Goal: Transaction & Acquisition: Purchase product/service

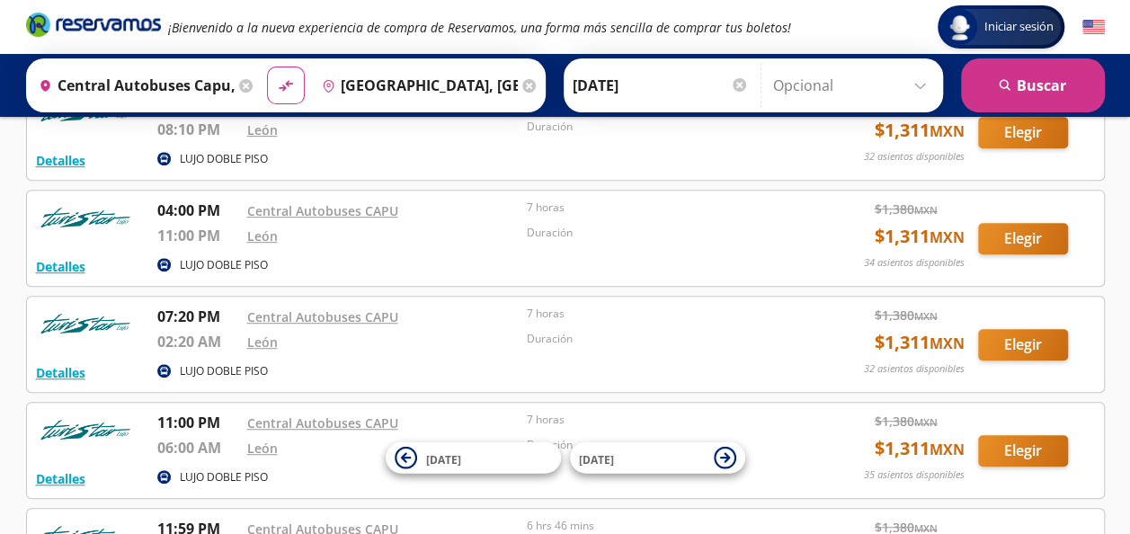
scroll to position [554, 0]
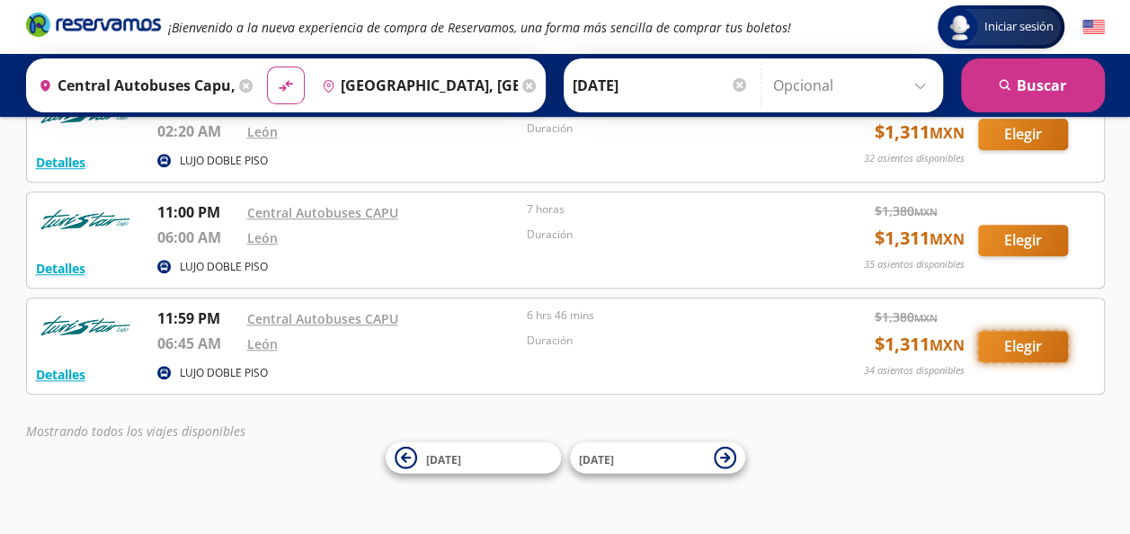
click at [1002, 344] on button "Elegir" at bounding box center [1023, 346] width 90 height 31
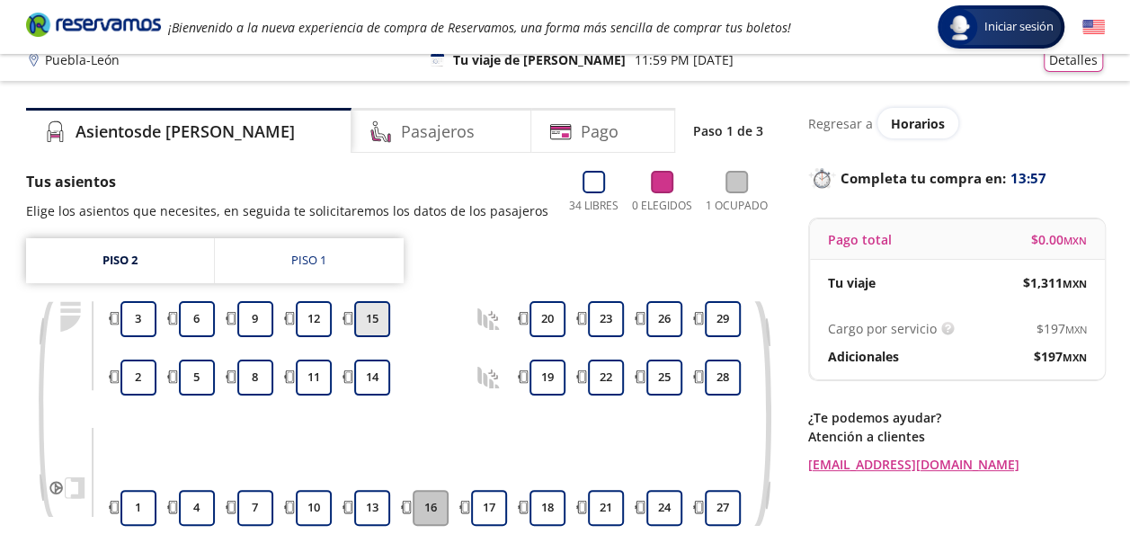
scroll to position [16, 0]
click at [194, 372] on button "5" at bounding box center [197, 377] width 36 height 36
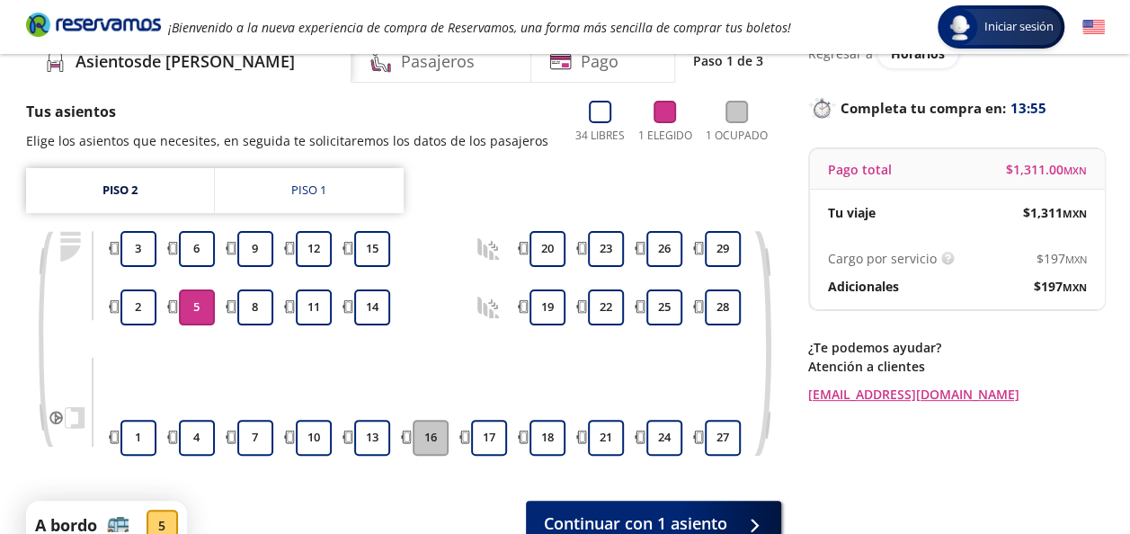
scroll to position [87, 0]
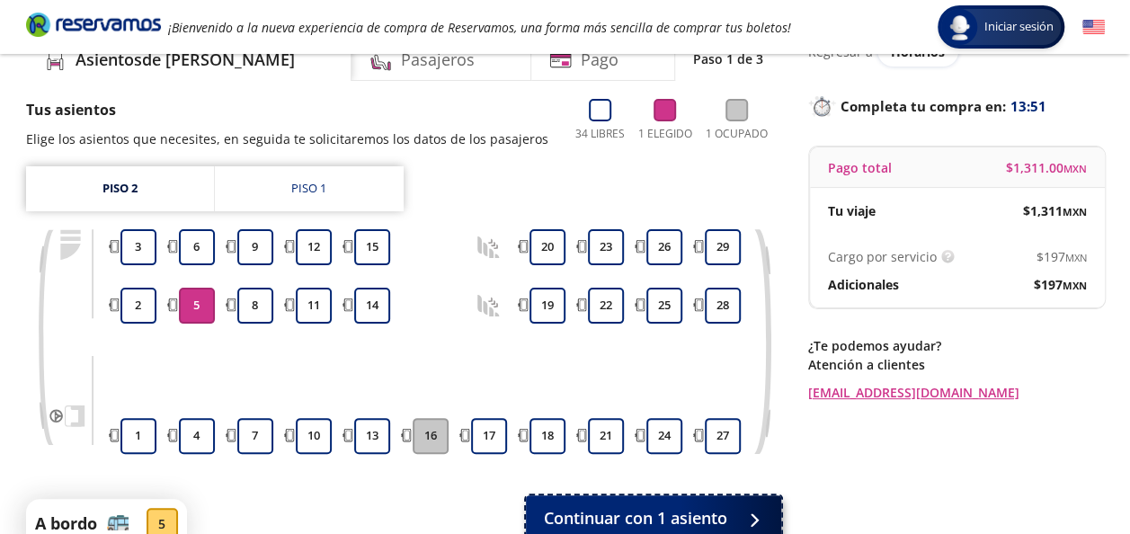
click at [599, 506] on span "Continuar con 1 asiento" at bounding box center [635, 518] width 183 height 24
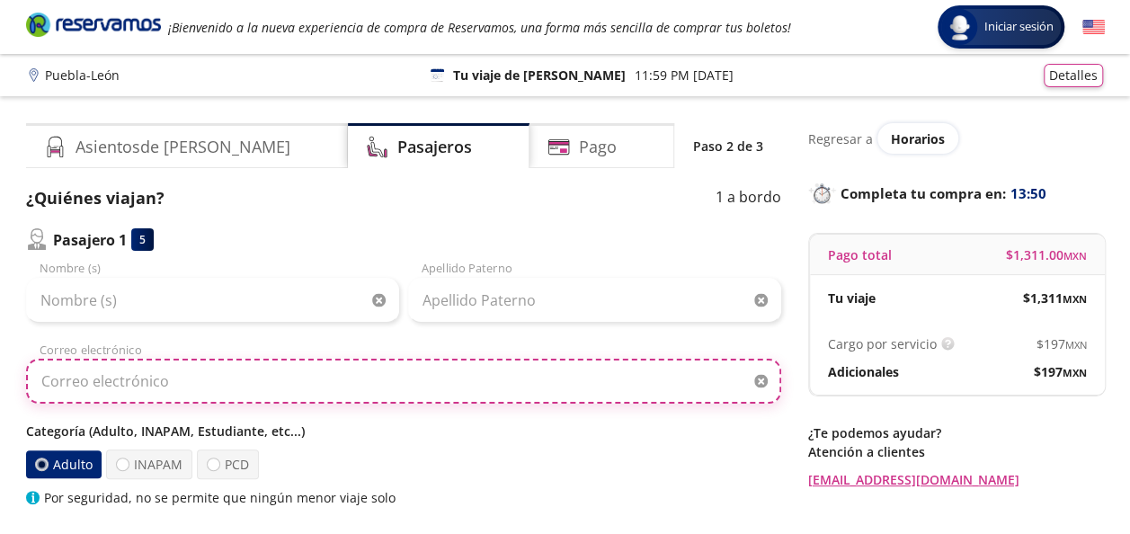
click at [540, 401] on input "Correo electrónico" at bounding box center [403, 381] width 755 height 45
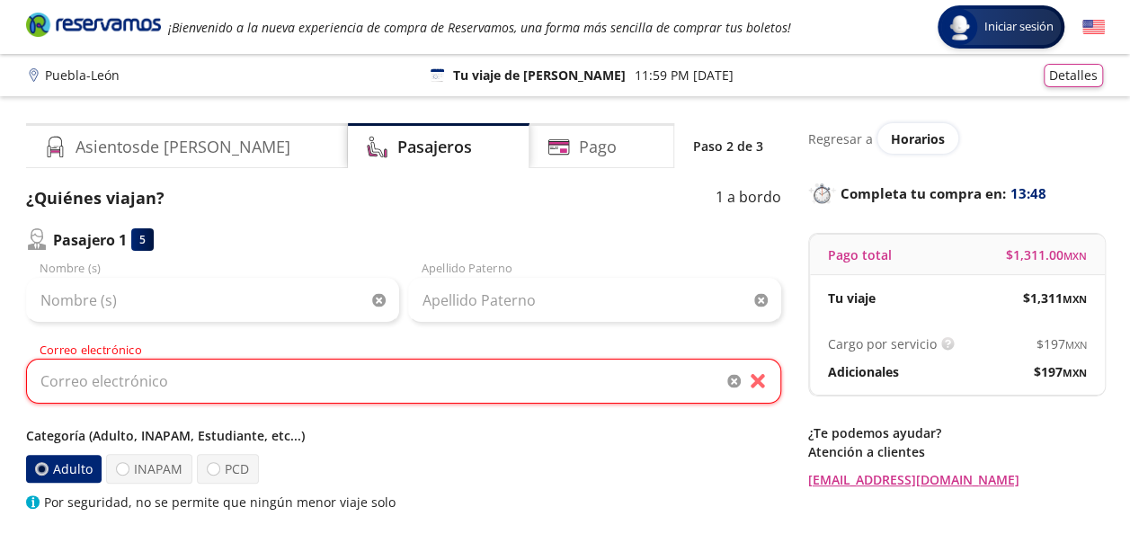
click at [407, 236] on div "Pasajero 1 5" at bounding box center [403, 239] width 755 height 22
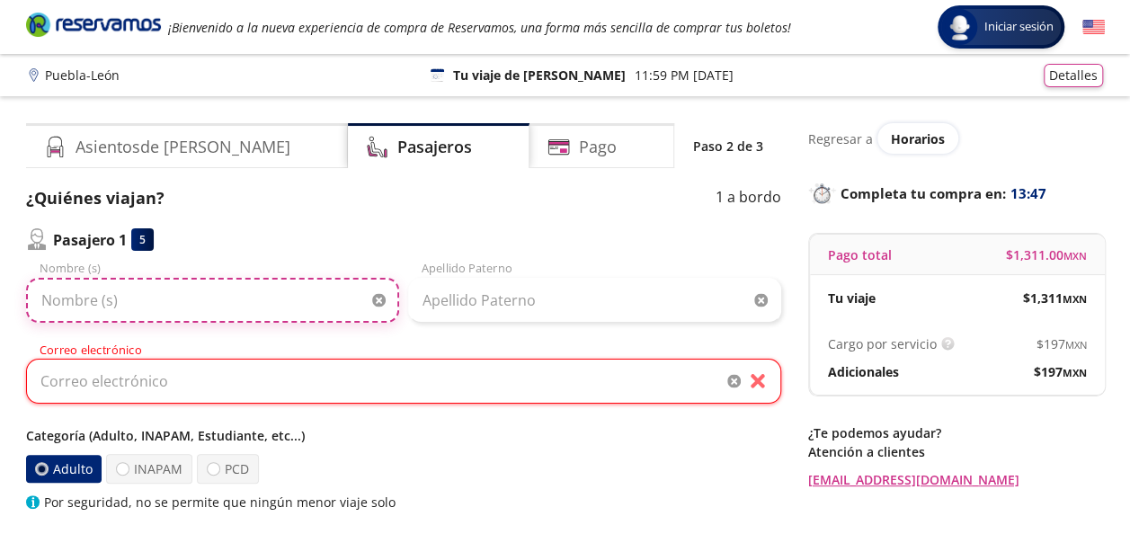
click at [261, 300] on input "Nombre (s)" at bounding box center [212, 300] width 373 height 45
type input "[PERSON_NAME]"
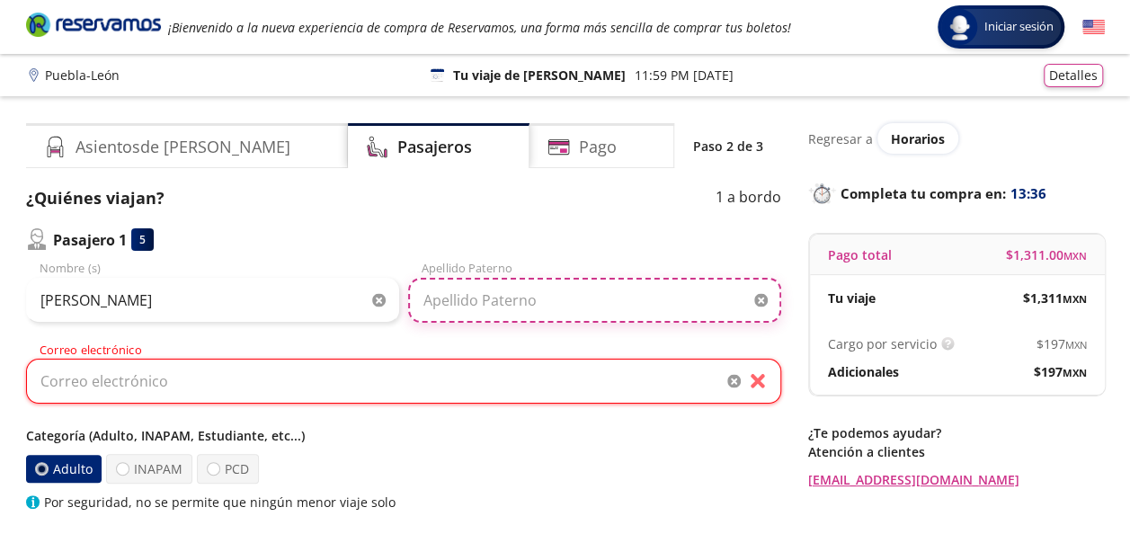
click at [426, 303] on input "Apellido Paterno" at bounding box center [594, 300] width 373 height 45
type input "[PERSON_NAME]"
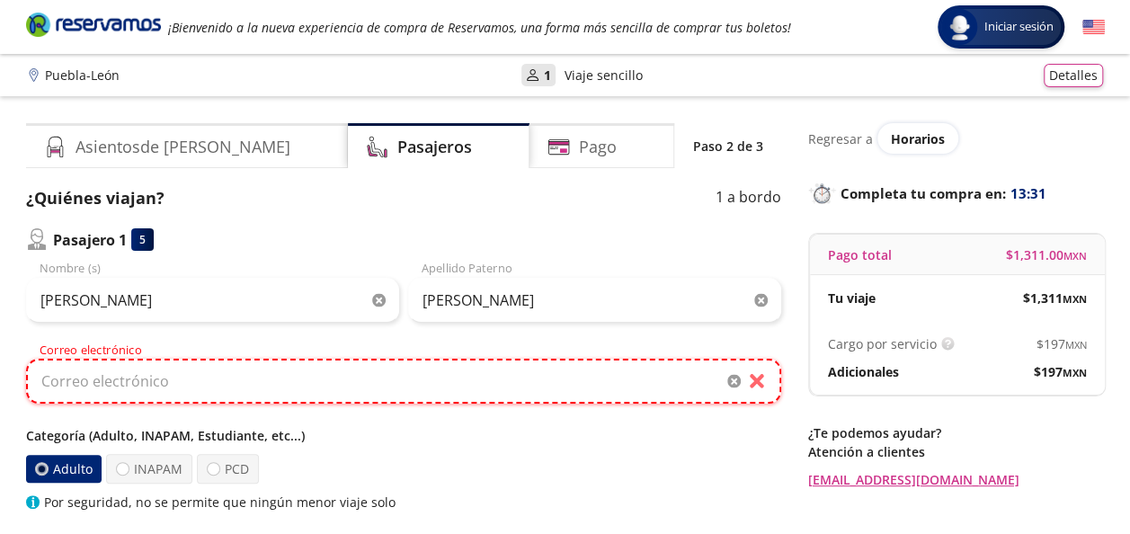
click at [360, 390] on input "Correo electrónico" at bounding box center [403, 381] width 755 height 45
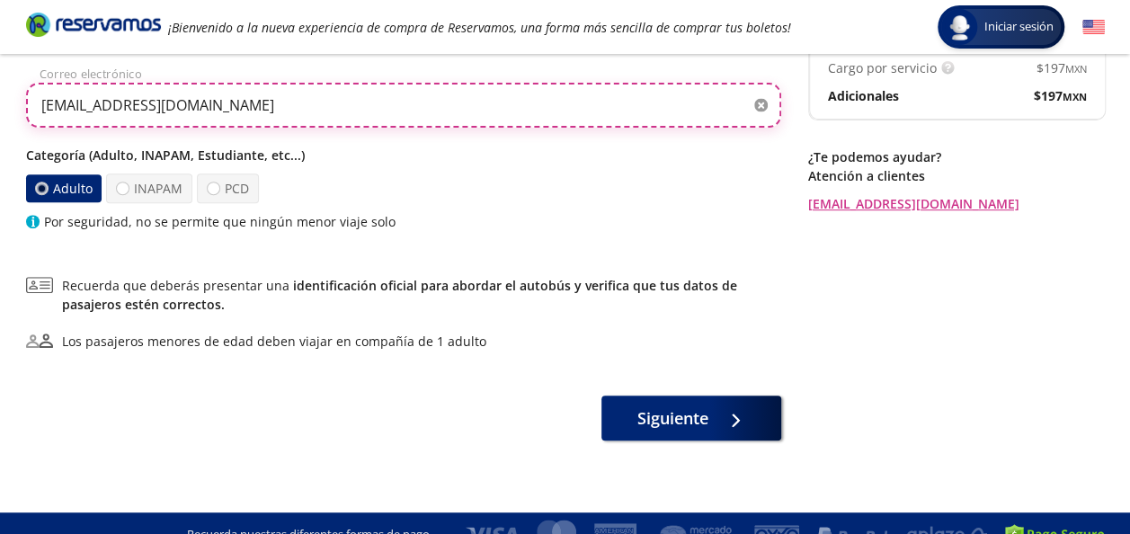
scroll to position [279, 0]
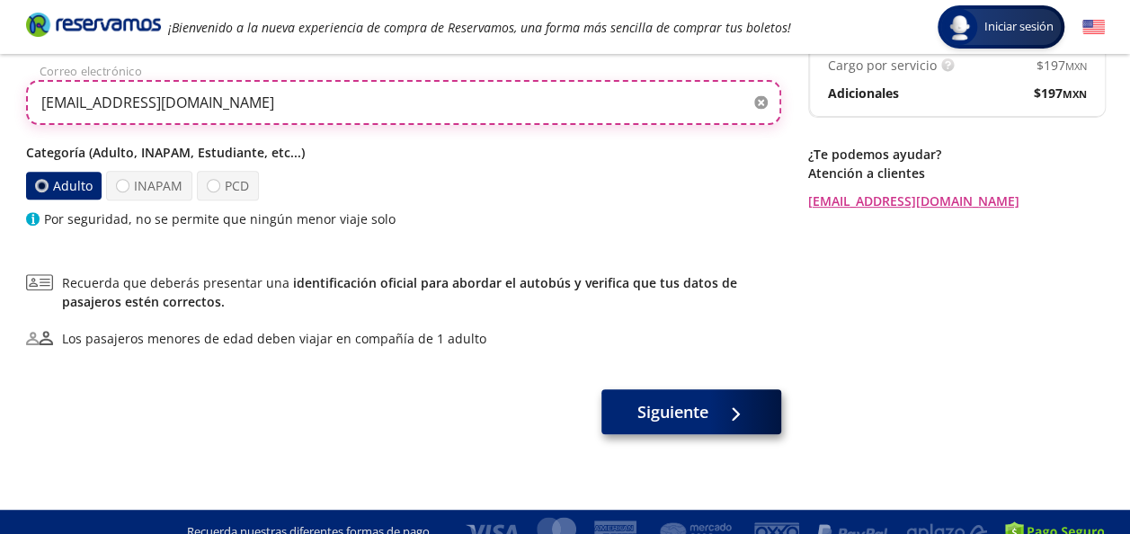
type input "[EMAIL_ADDRESS][DOMAIN_NAME]"
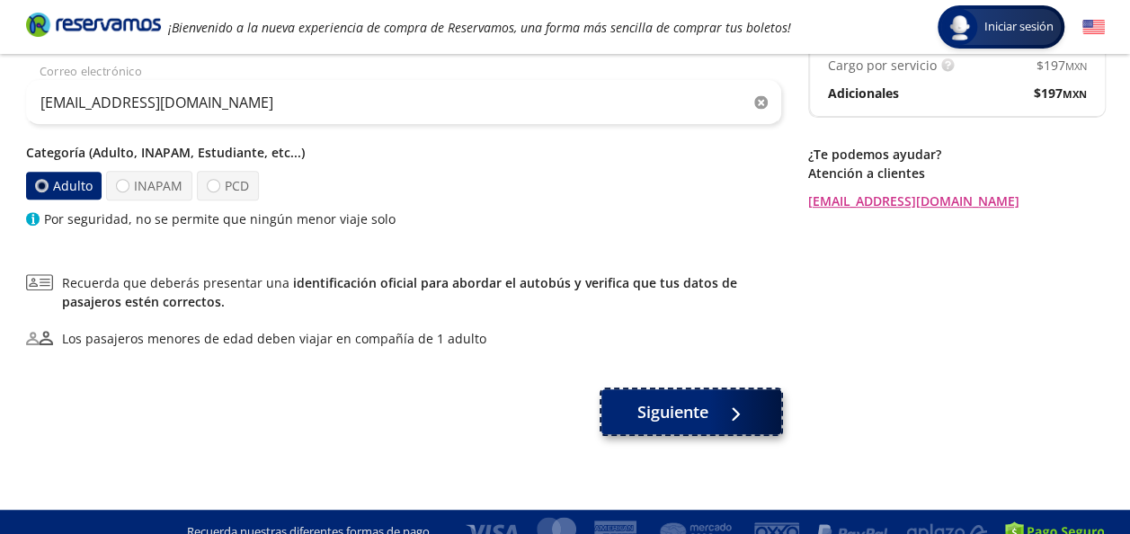
click at [673, 430] on button "Siguiente" at bounding box center [692, 411] width 180 height 45
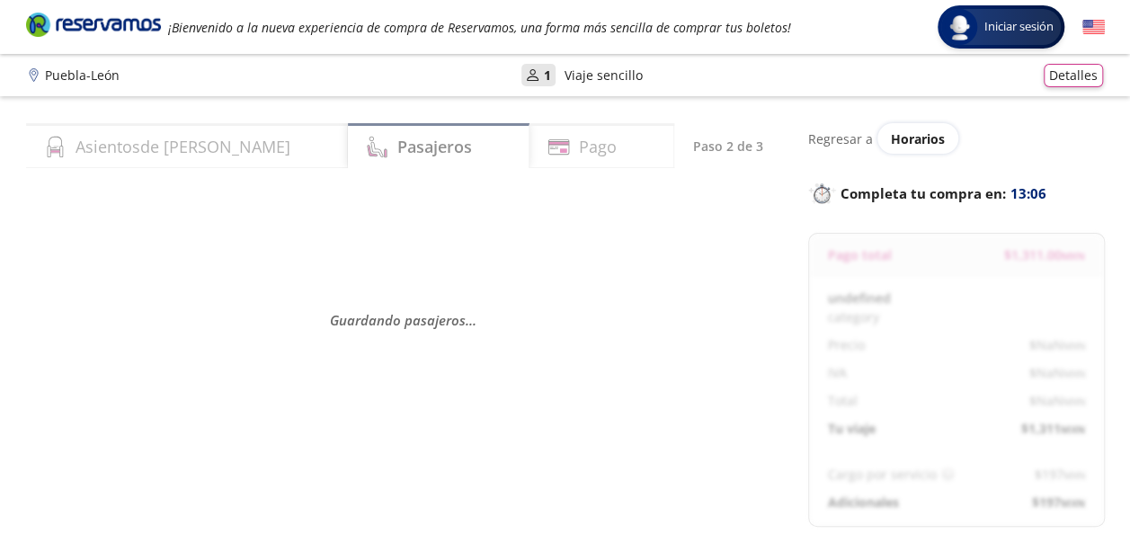
select select "MX"
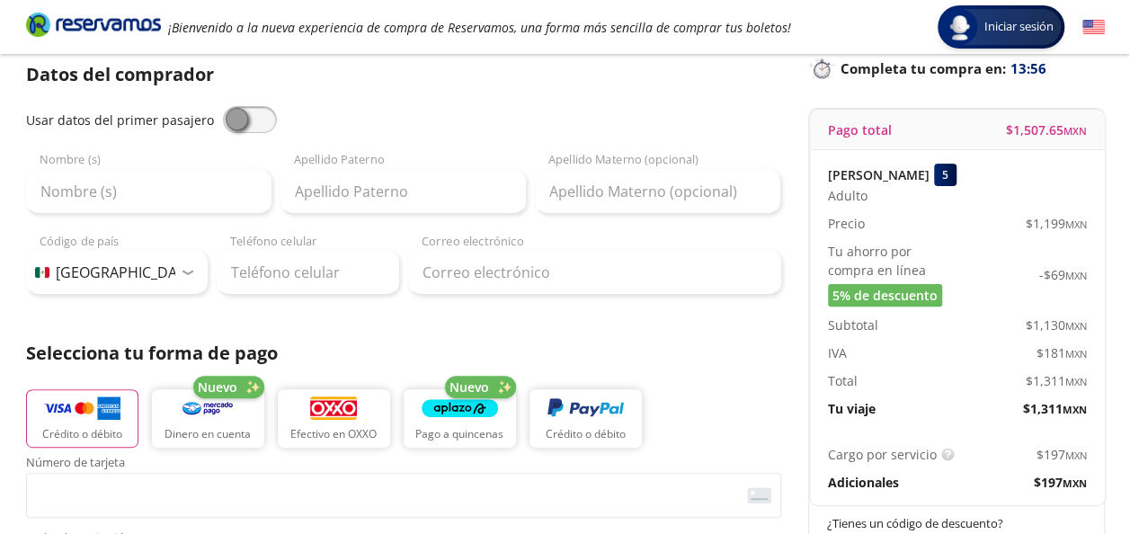
scroll to position [126, 0]
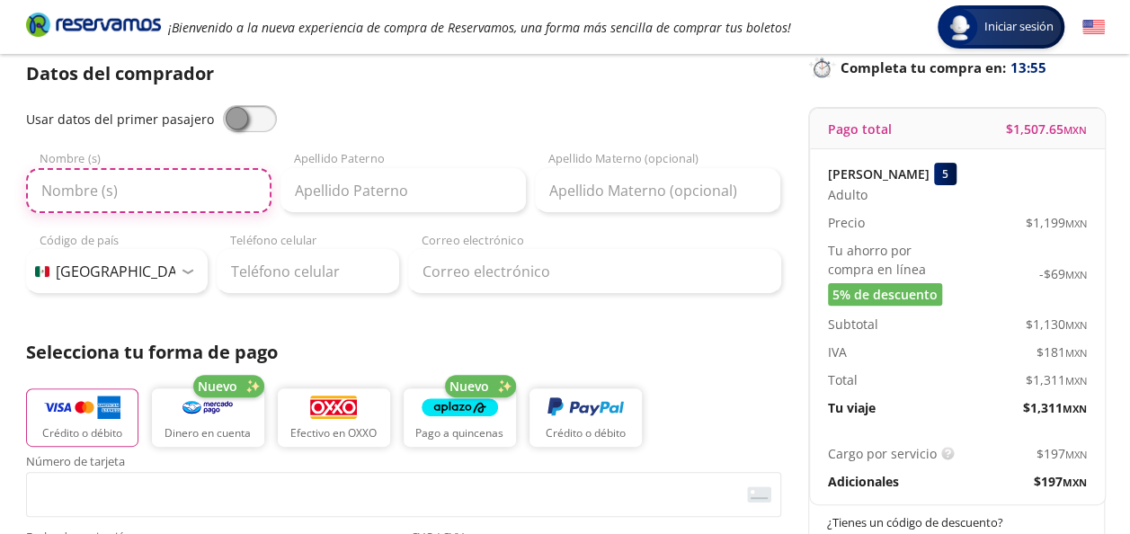
click at [198, 201] on input "Nombre (s)" at bounding box center [148, 190] width 245 height 45
type input "[PERSON_NAME]"
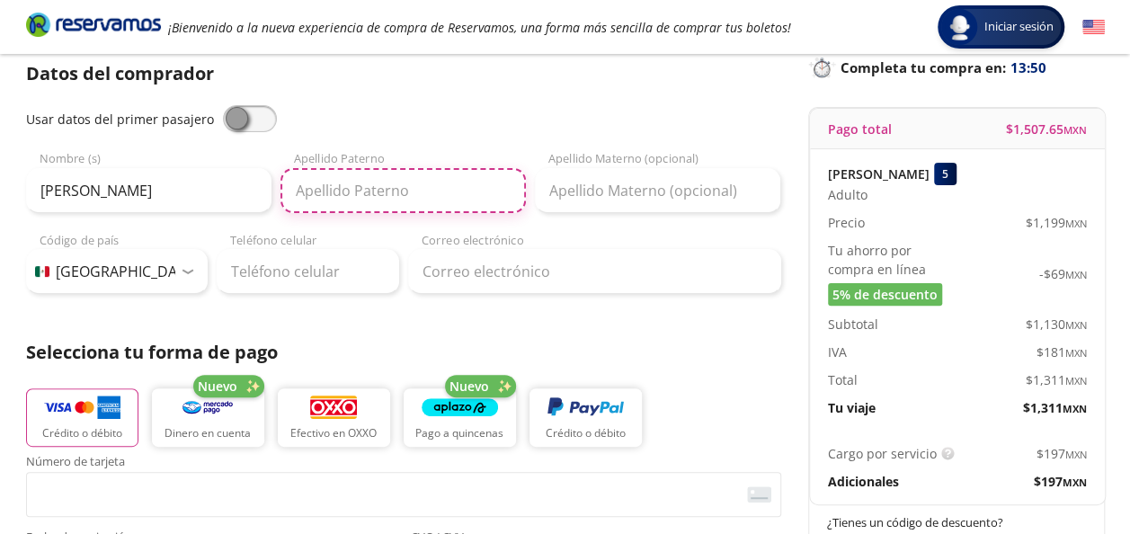
click at [291, 191] on input "Apellido Paterno" at bounding box center [403, 190] width 245 height 45
type input "[PERSON_NAME]"
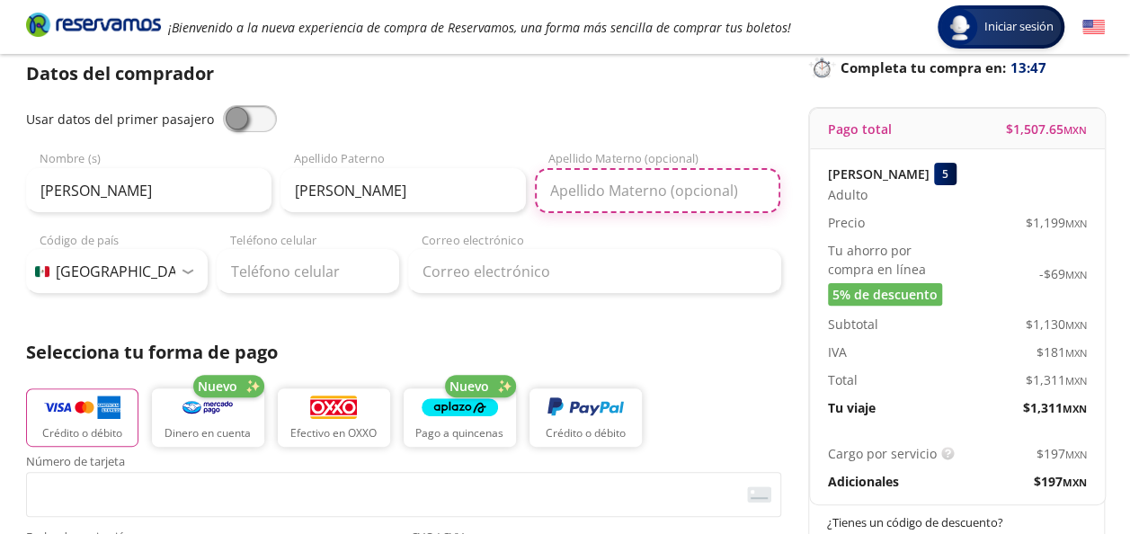
click at [565, 198] on input "Apellido Materno (opcional)" at bounding box center [657, 190] width 245 height 45
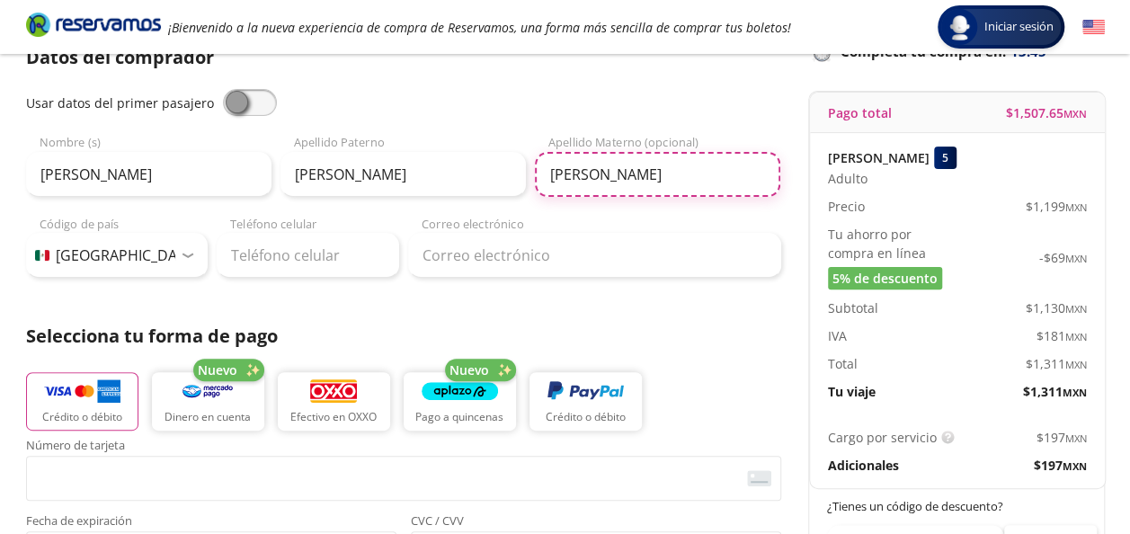
scroll to position [143, 0]
type input "[PERSON_NAME]"
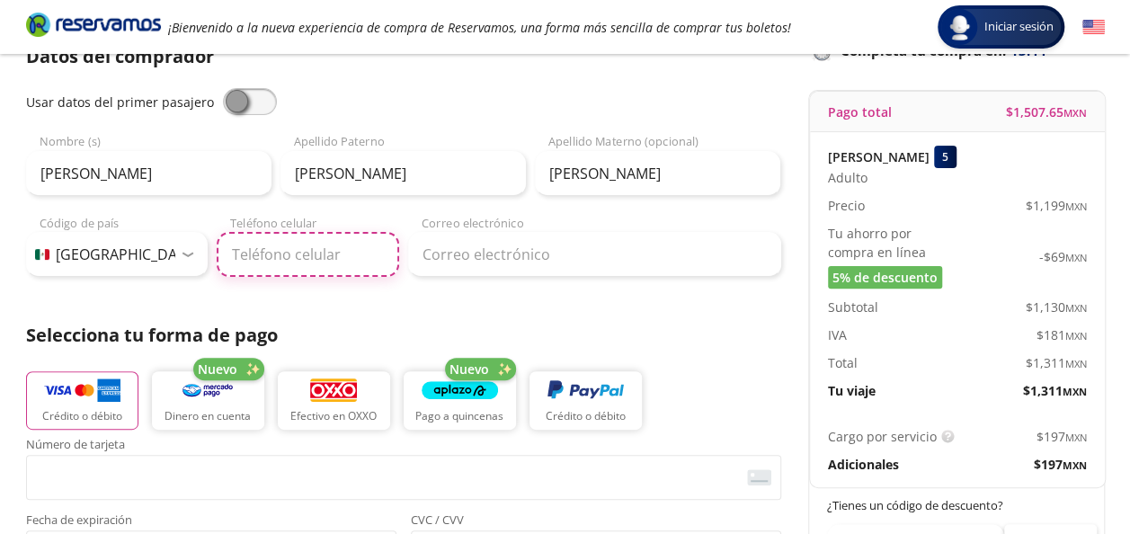
click at [312, 269] on input "Teléfono celular" at bounding box center [308, 254] width 183 height 45
type input "211 020 3994"
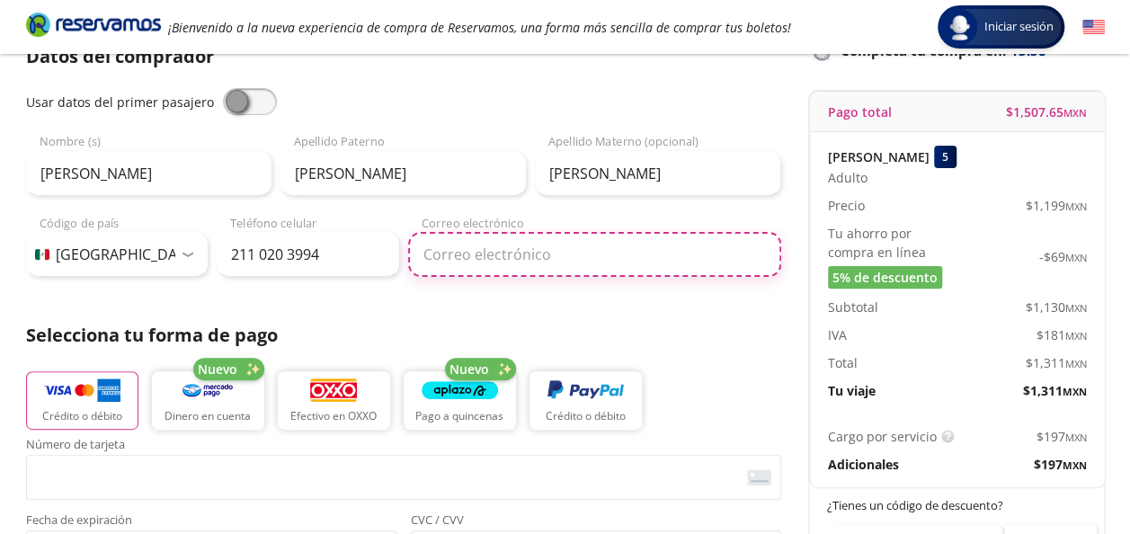
click at [461, 250] on input "Correo electrónico" at bounding box center [594, 254] width 373 height 45
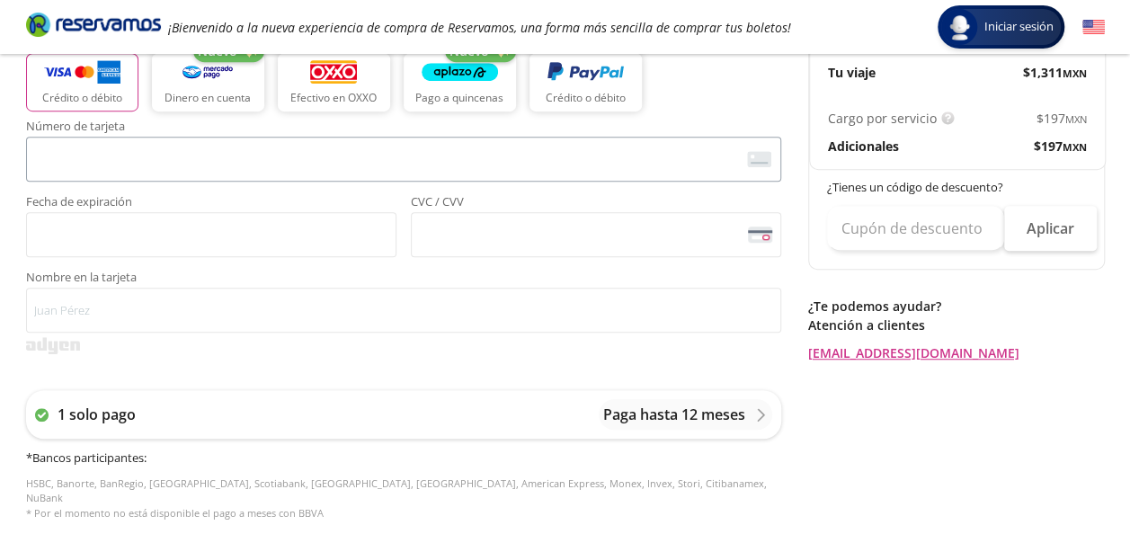
scroll to position [438, 0]
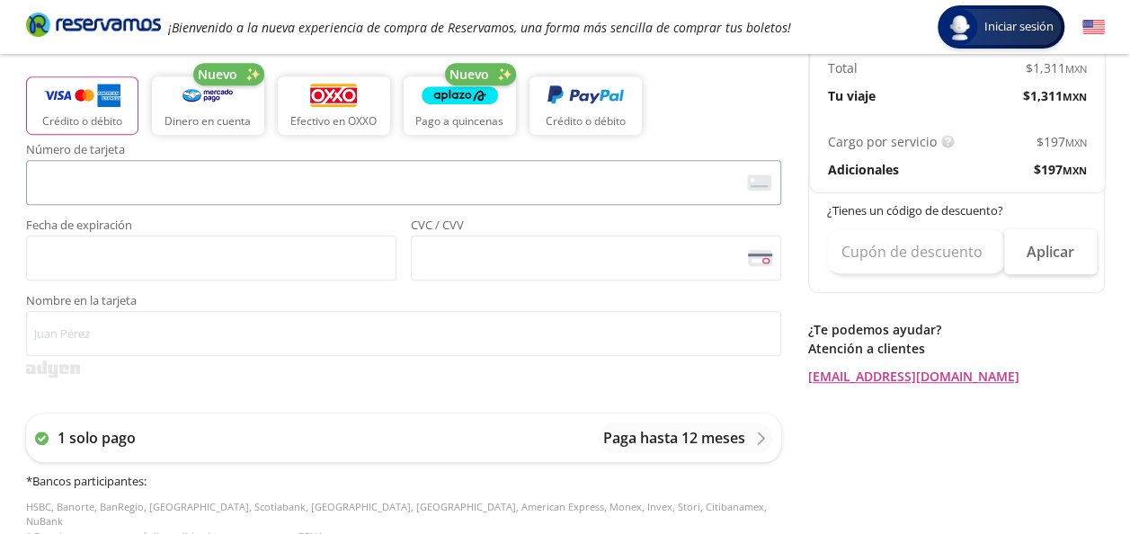
type input "[EMAIL_ADDRESS][DOMAIN_NAME]"
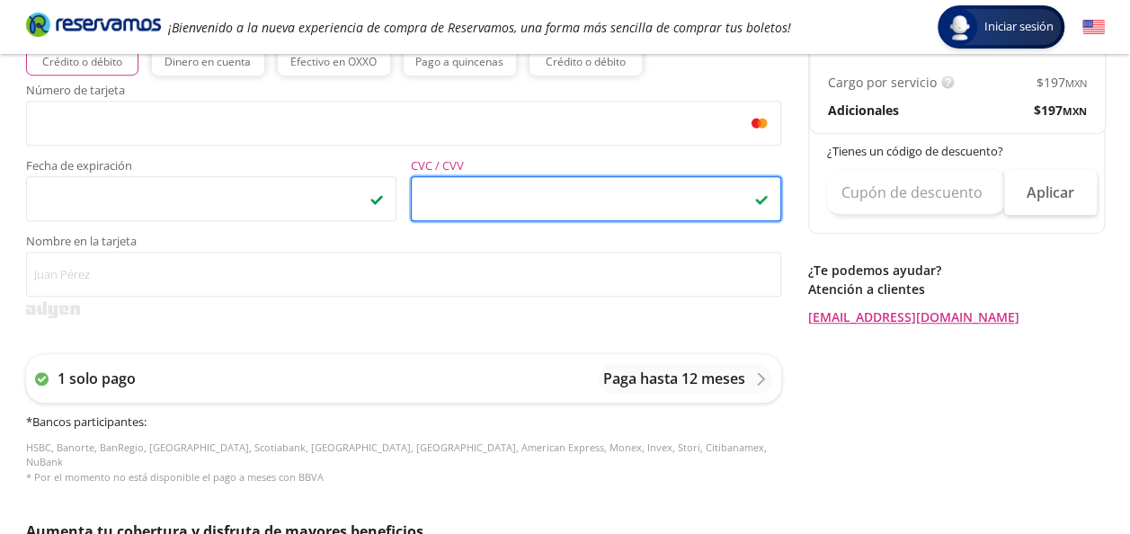
scroll to position [506, 0]
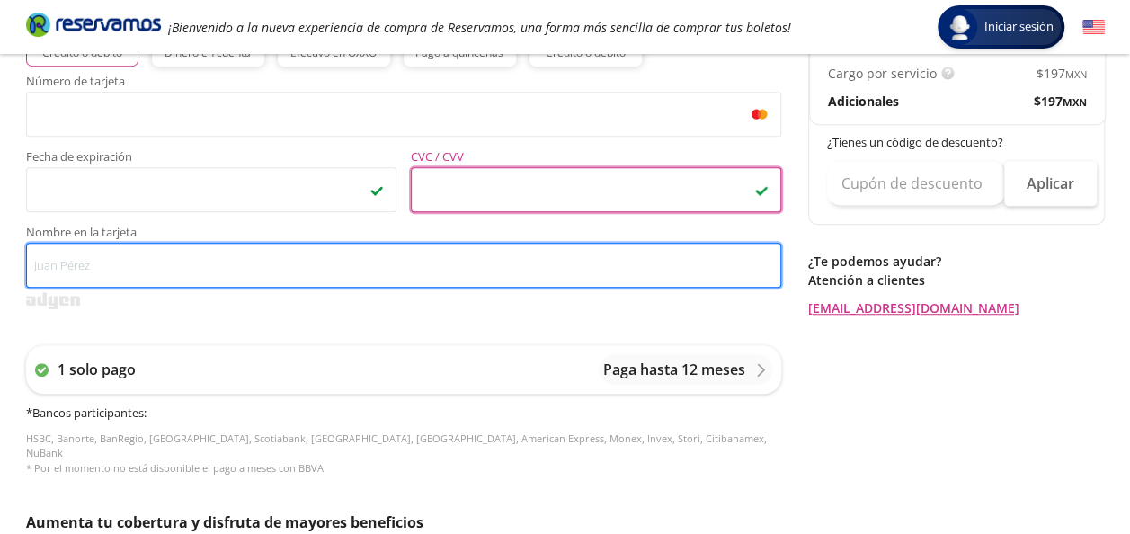
click at [459, 257] on input "Nombre en la tarjeta" at bounding box center [403, 265] width 755 height 45
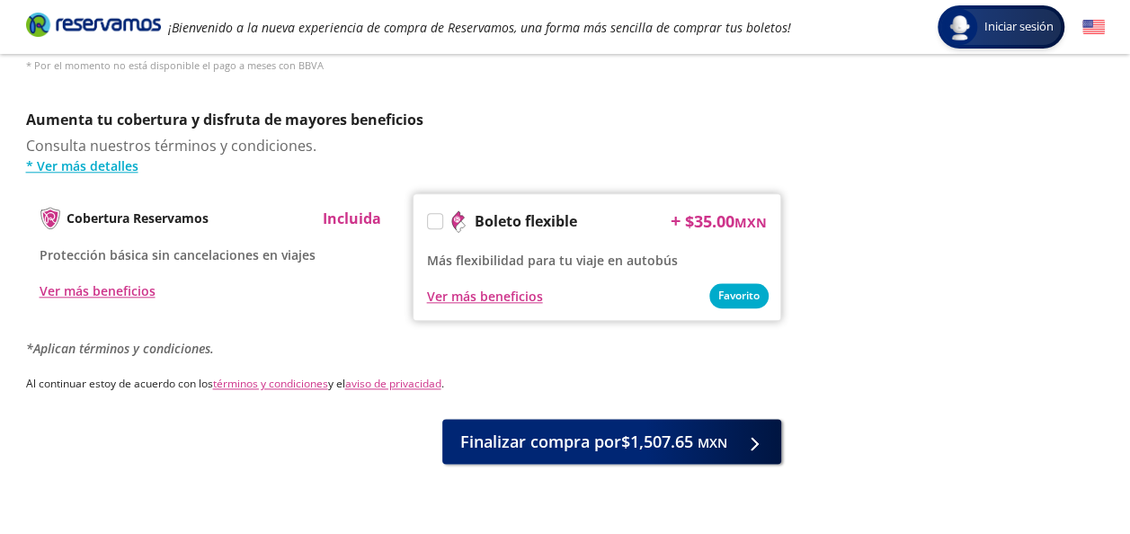
scroll to position [915, 0]
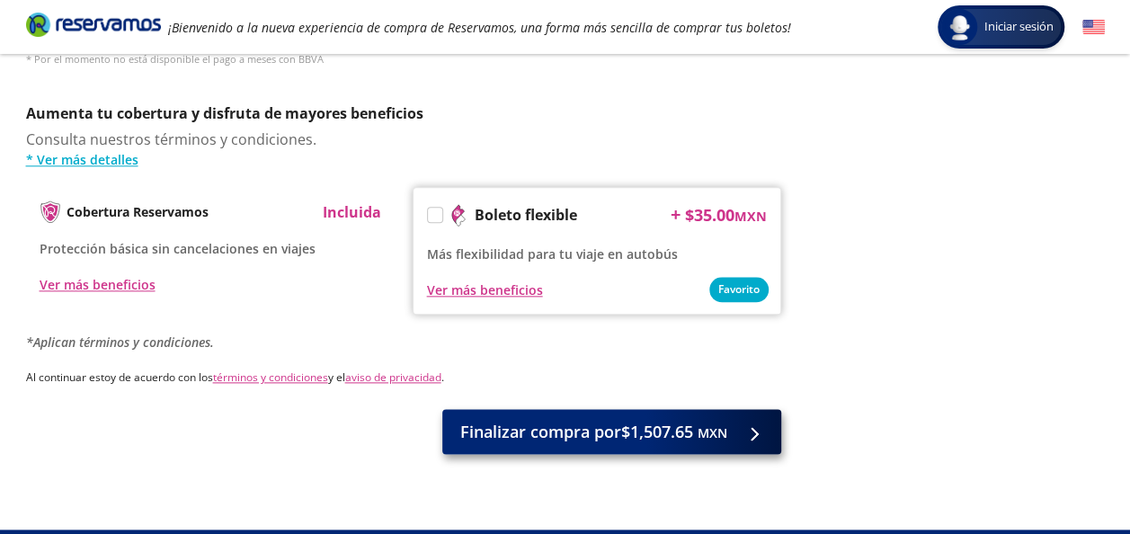
type input "[PERSON_NAME] de la [PERSON_NAME]"
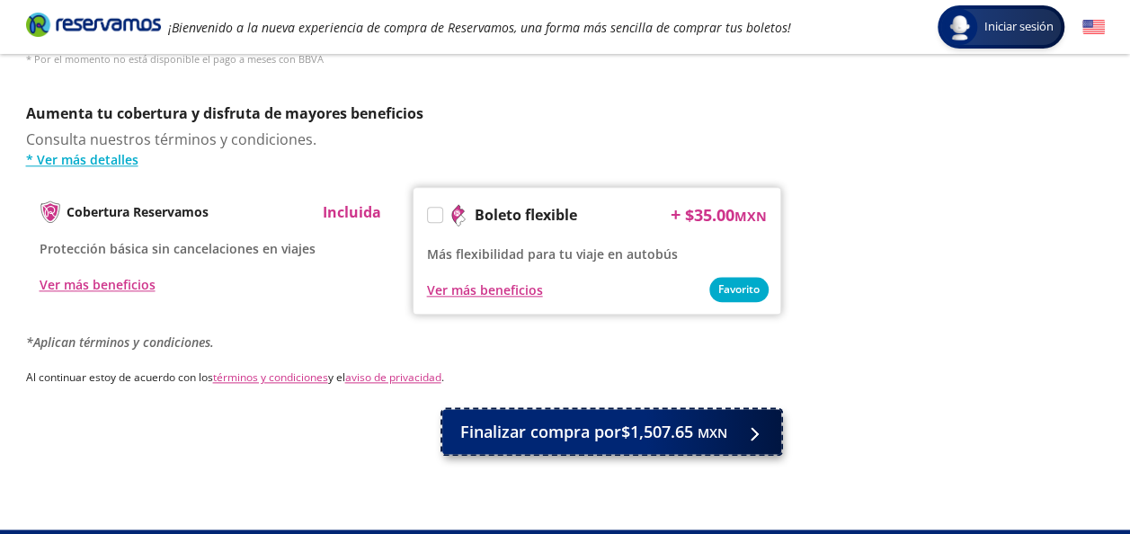
click at [561, 438] on button "Finalizar compra por $1,507.65 MXN" at bounding box center [611, 431] width 339 height 45
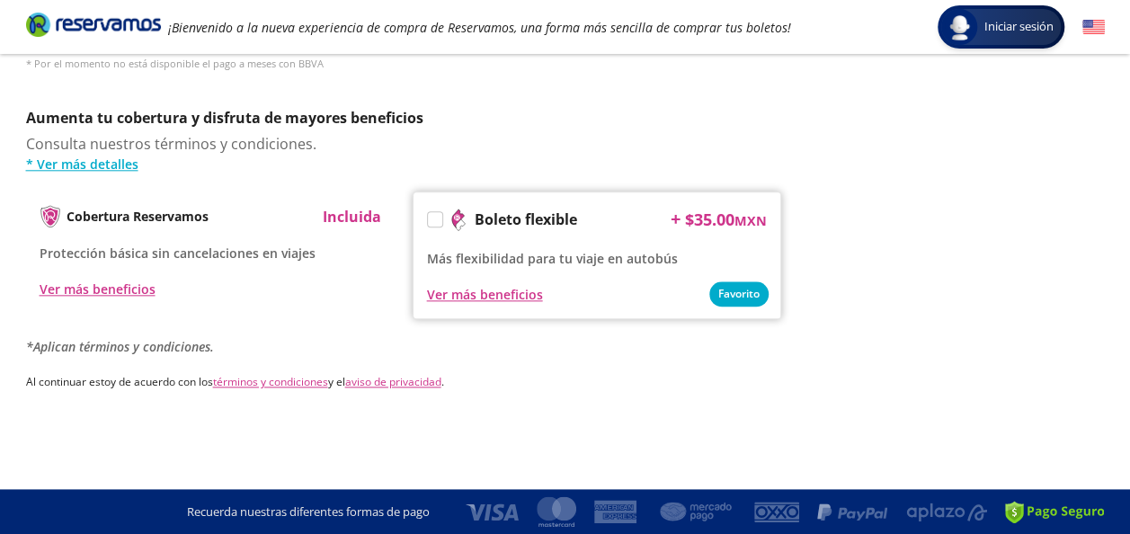
scroll to position [0, 0]
